Goal: Information Seeking & Learning: Learn about a topic

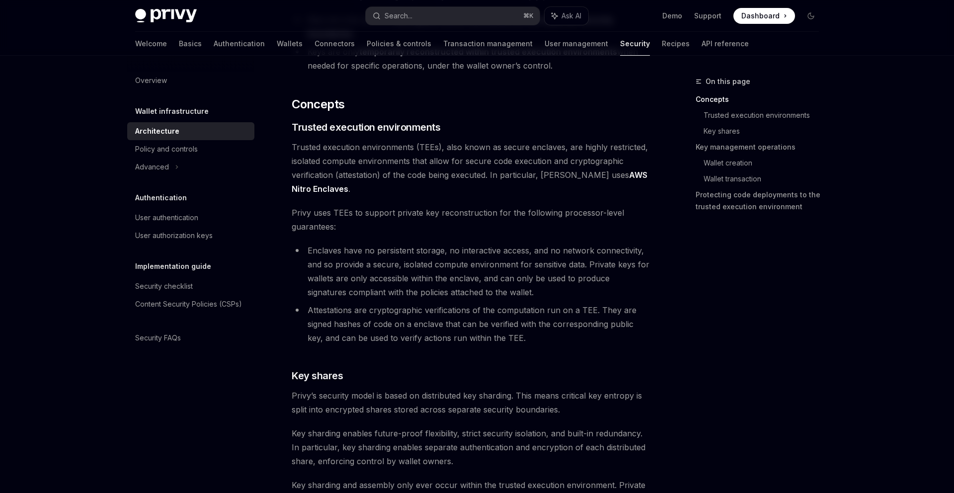
scroll to position [165, 0]
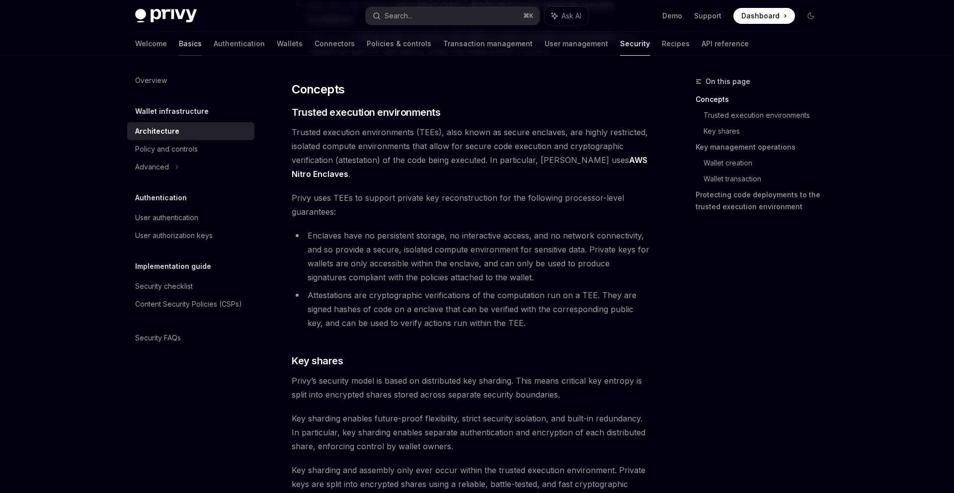
click at [179, 48] on link "Basics" at bounding box center [190, 44] width 23 height 24
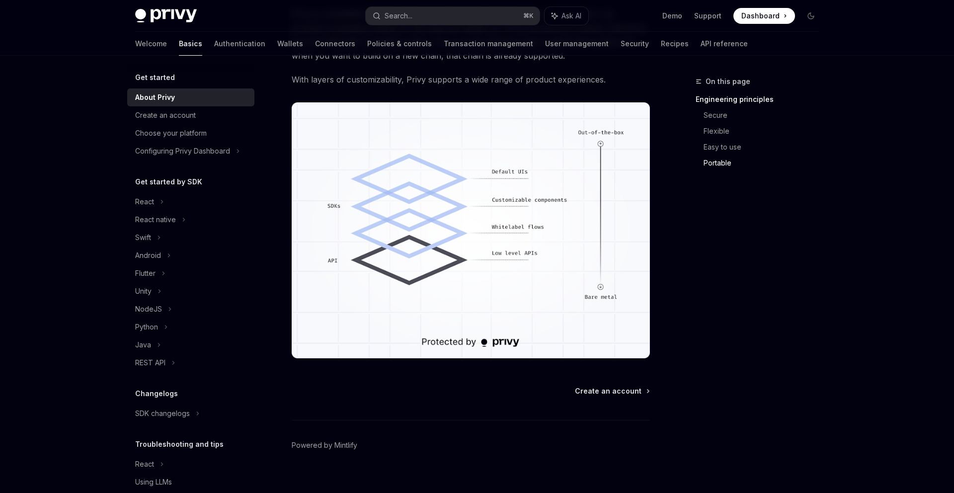
scroll to position [793, 0]
click at [621, 47] on link "Security" at bounding box center [635, 44] width 28 height 24
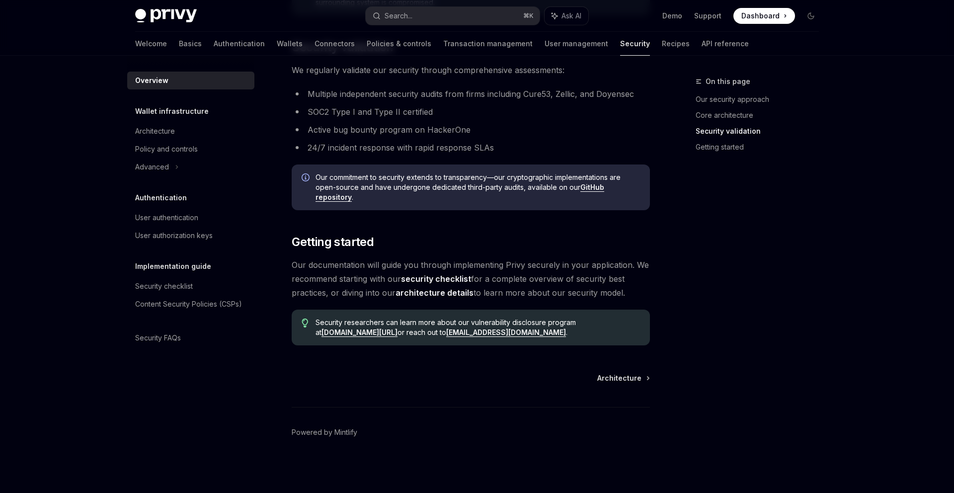
scroll to position [640, 0]
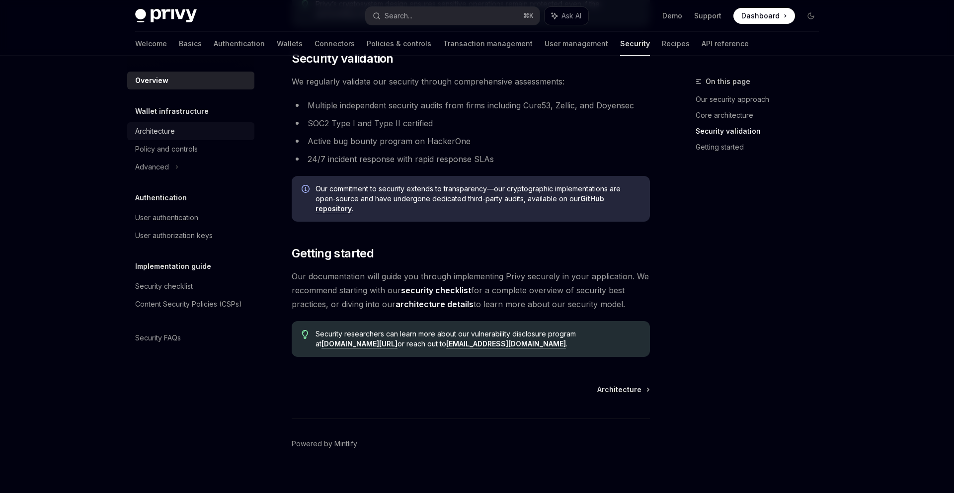
click at [146, 133] on div "Architecture" at bounding box center [155, 131] width 40 height 12
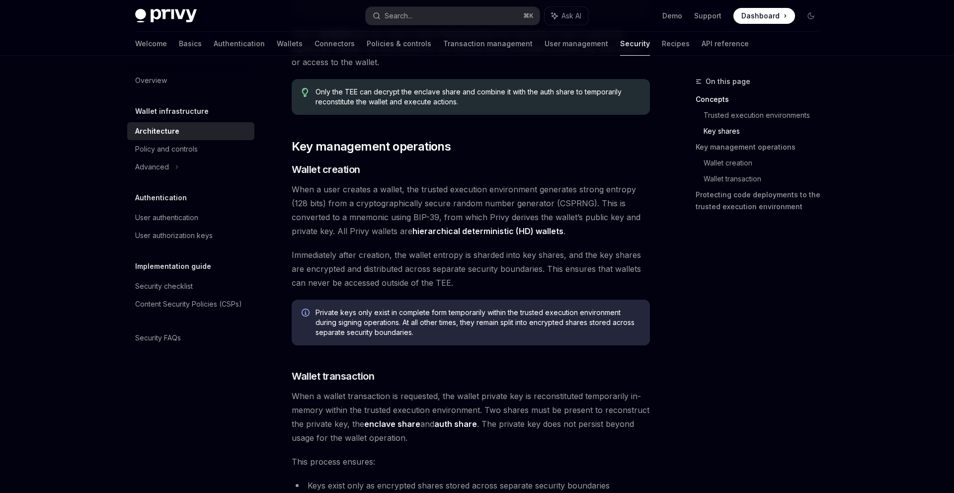
scroll to position [1114, 0]
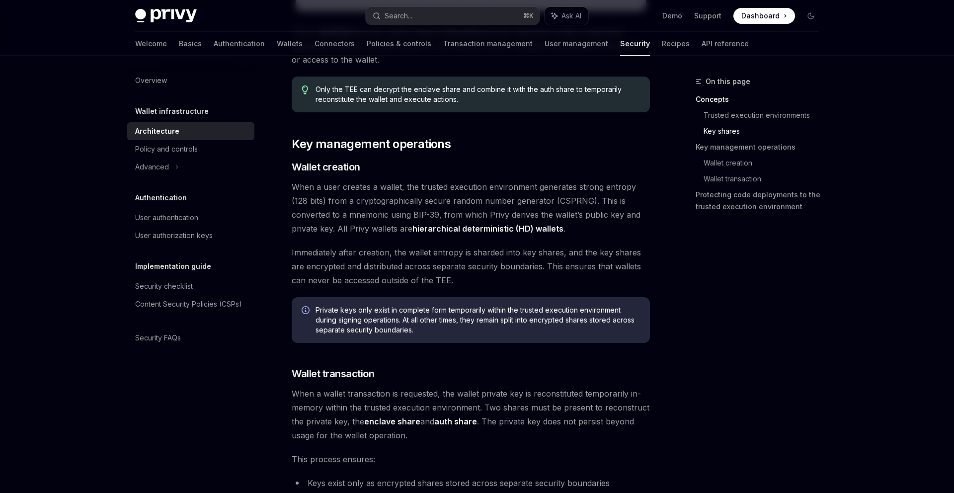
drag, startPoint x: 866, startPoint y: 68, endPoint x: 865, endPoint y: 41, distance: 26.4
click at [866, 67] on div "Privy Docs home page Search... ⌘ K Ask AI Demo Support Dashboard Dashboard Sear…" at bounding box center [477, 137] width 954 height 2503
click at [531, 130] on div "[PERSON_NAME]’s security architecture combines trusted execution environments (…" at bounding box center [471, 126] width 358 height 2230
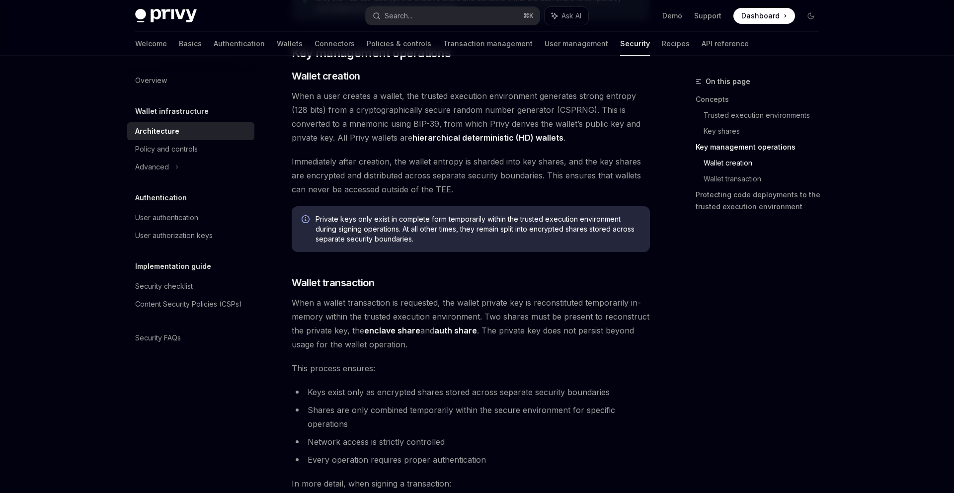
scroll to position [1196, 0]
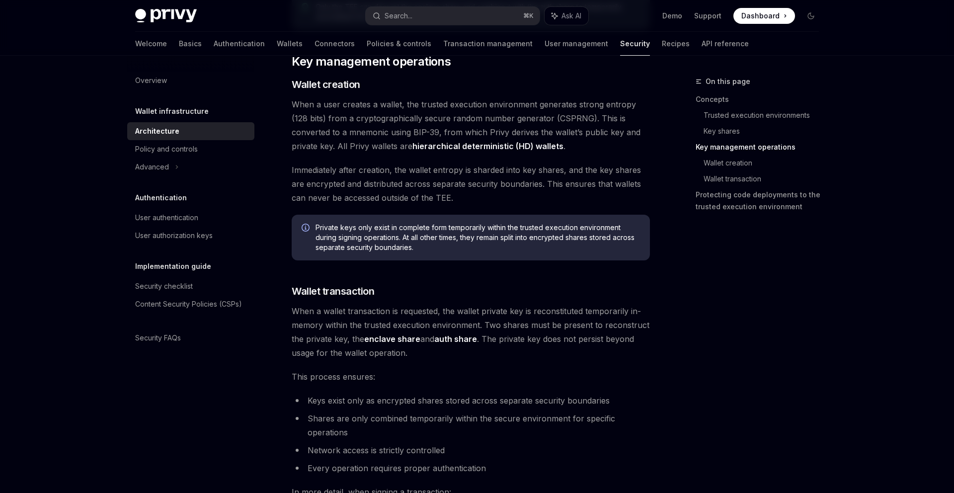
click at [490, 143] on link "hierarchical deterministic (HD) wallets" at bounding box center [487, 146] width 151 height 10
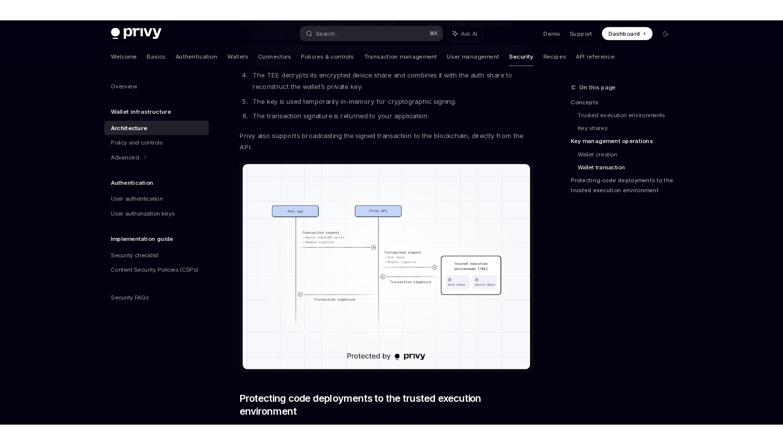
scroll to position [1734, 0]
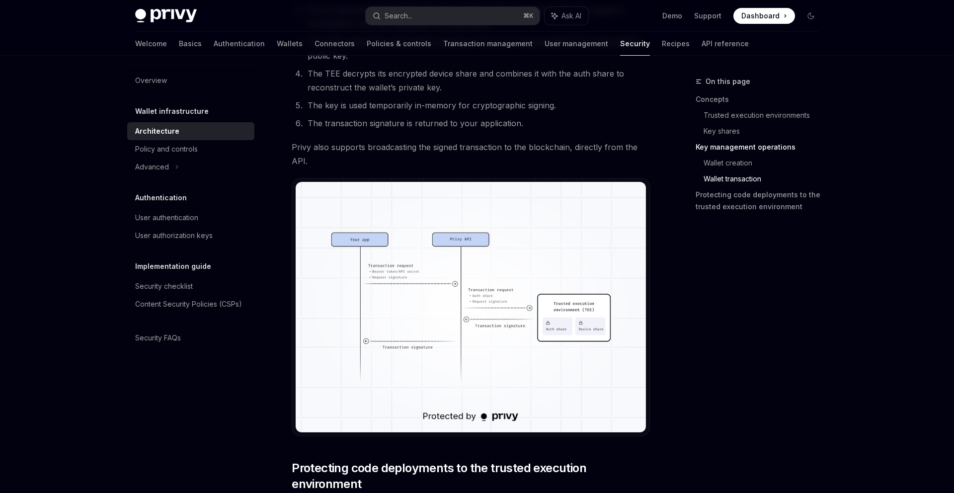
type textarea "*"
